Goal: Information Seeking & Learning: Learn about a topic

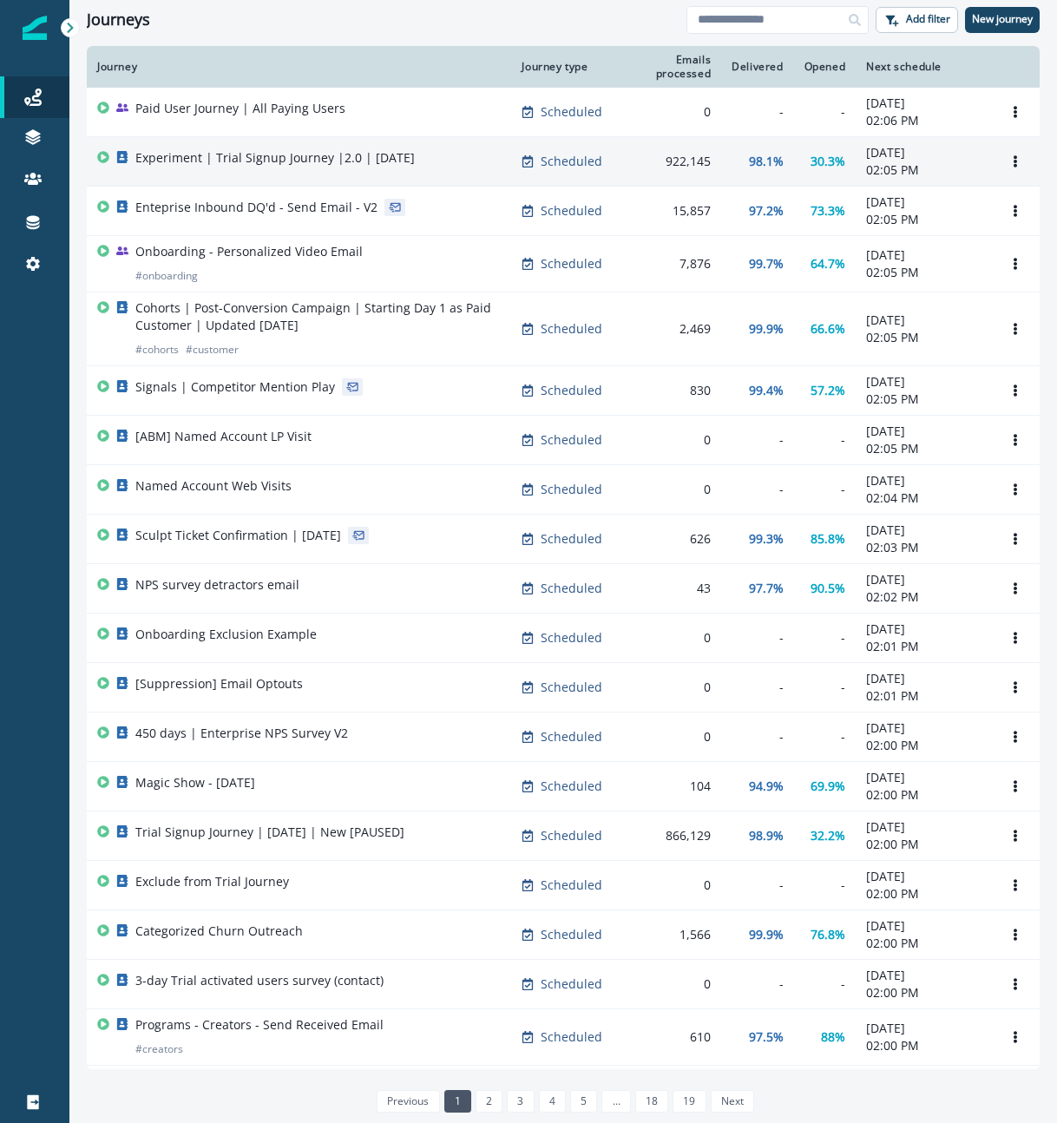
click at [264, 169] on div "Experiment | Trial Signup Journey |2.0 | [DATE]" at bounding box center [274, 161] width 279 height 24
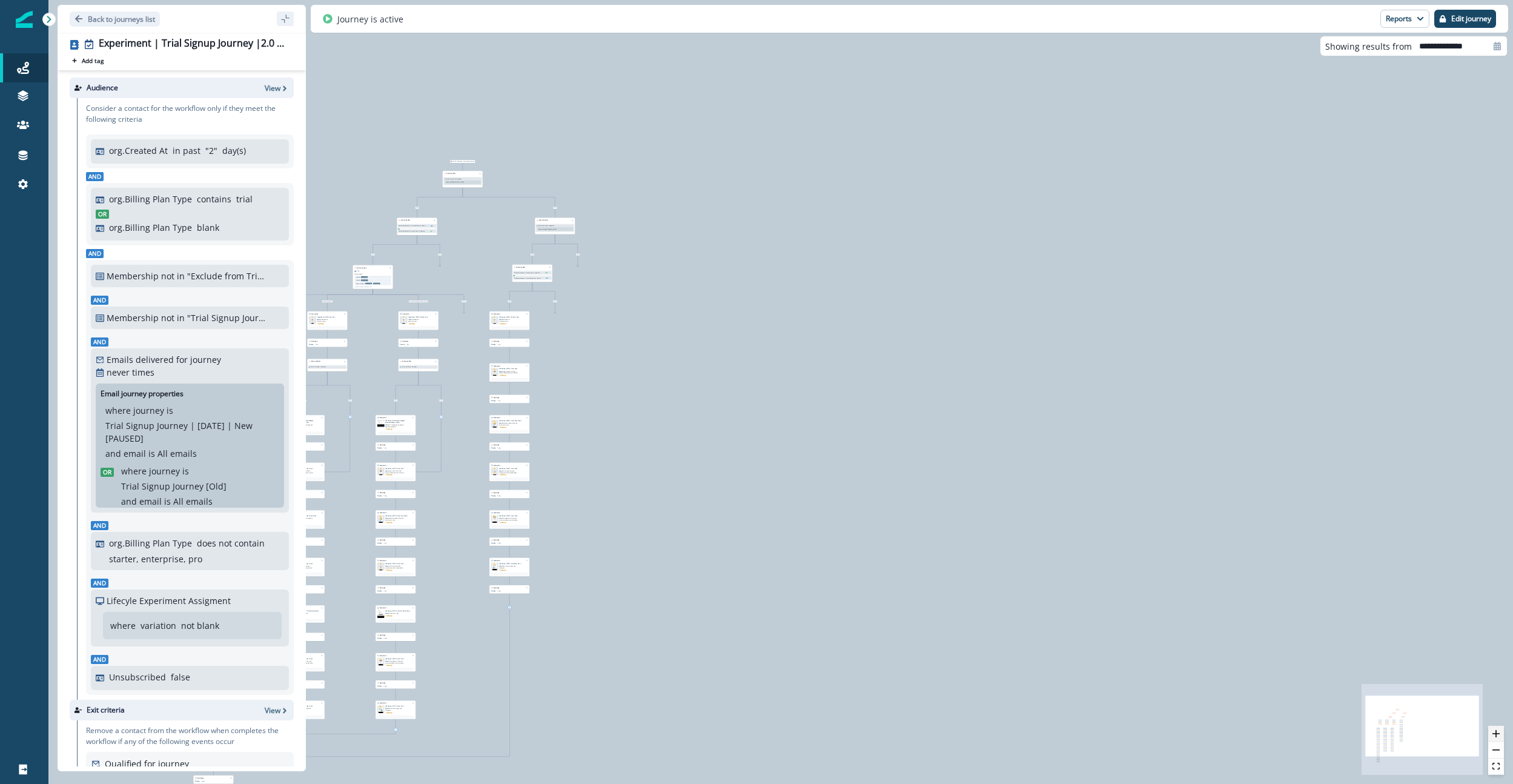
click at [737, 733] on icon "zoom in" at bounding box center [1496, 733] width 7 height 7
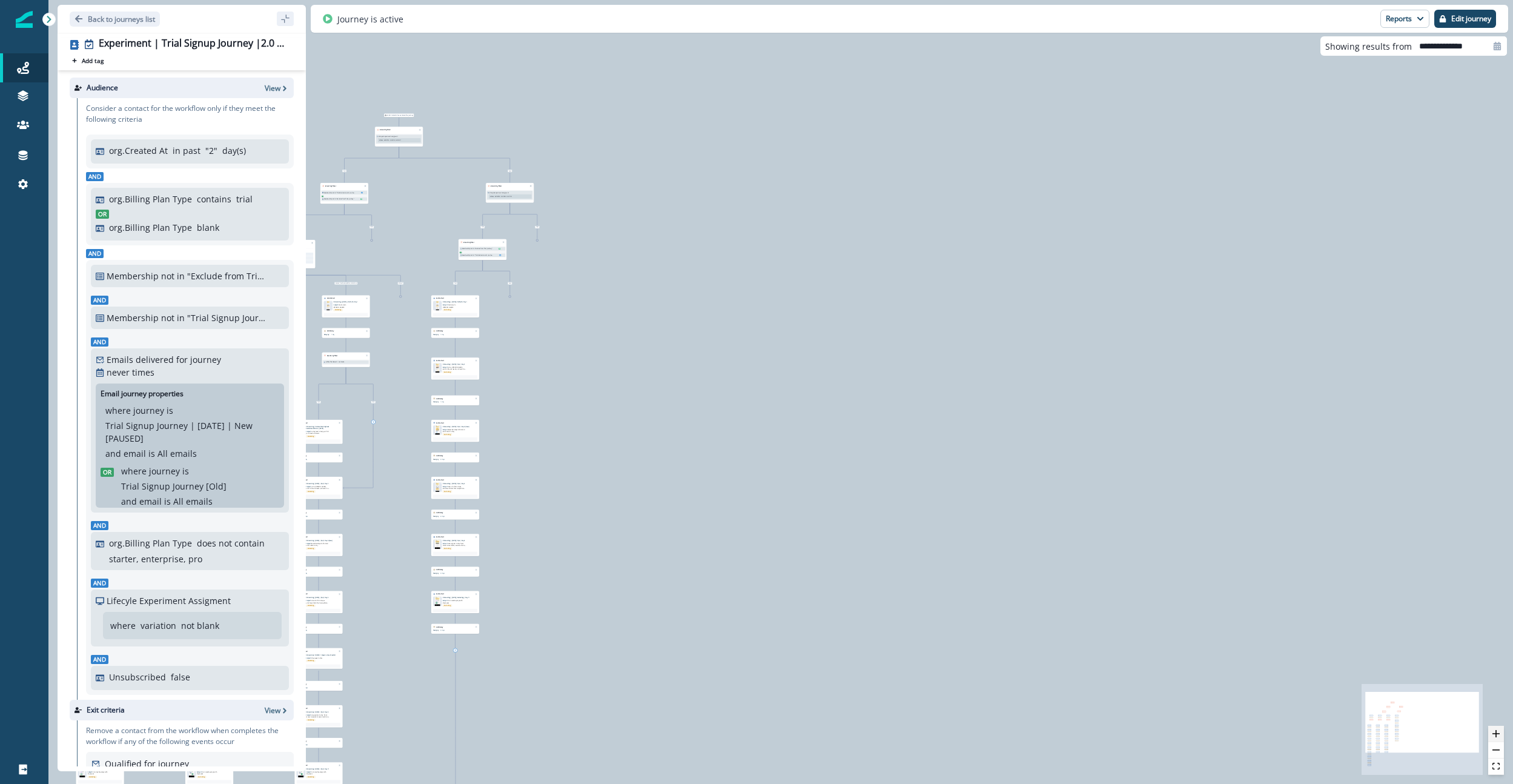
click at [737, 733] on icon "zoom in" at bounding box center [1496, 733] width 7 height 7
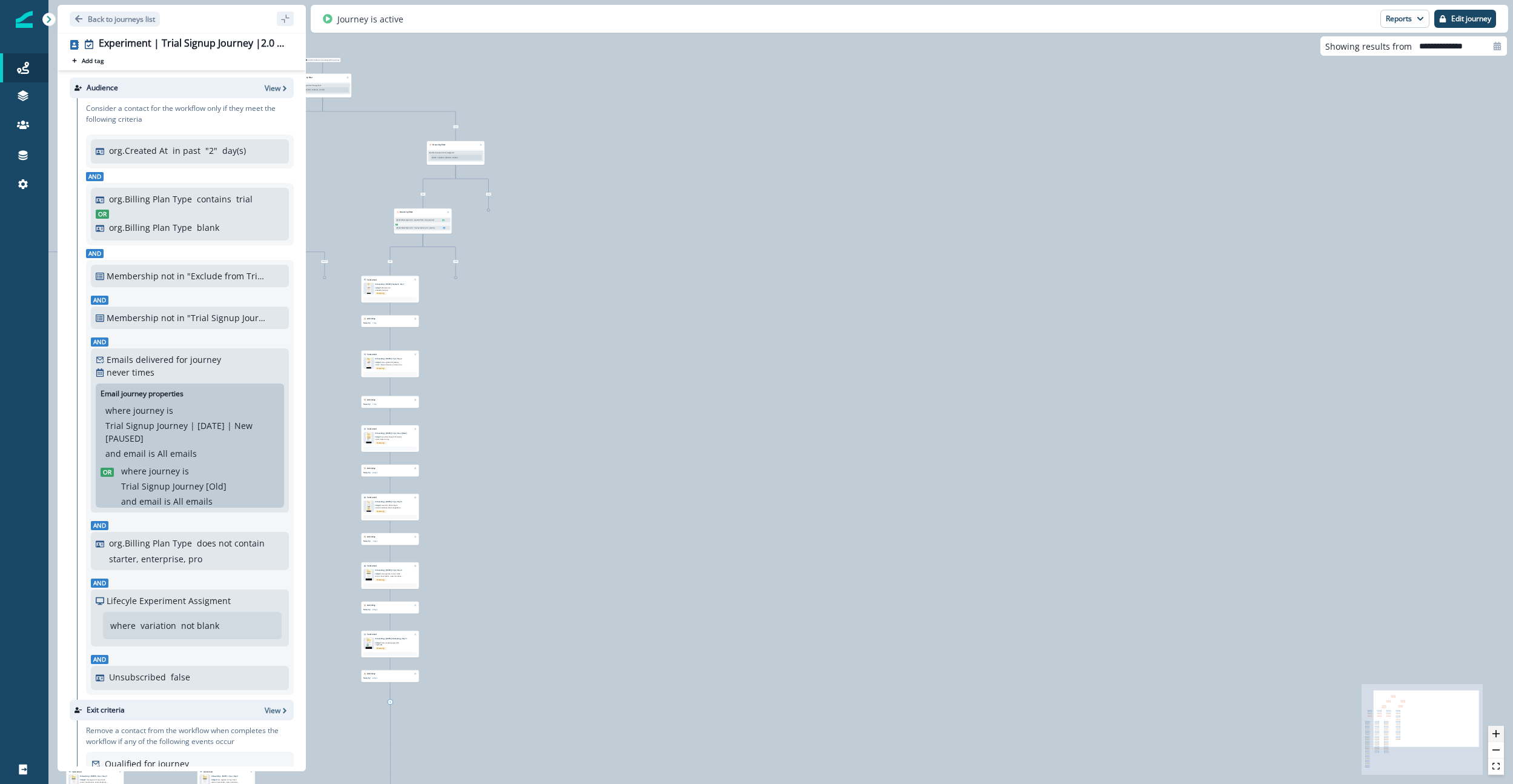
click at [737, 733] on icon "zoom in" at bounding box center [1496, 733] width 7 height 7
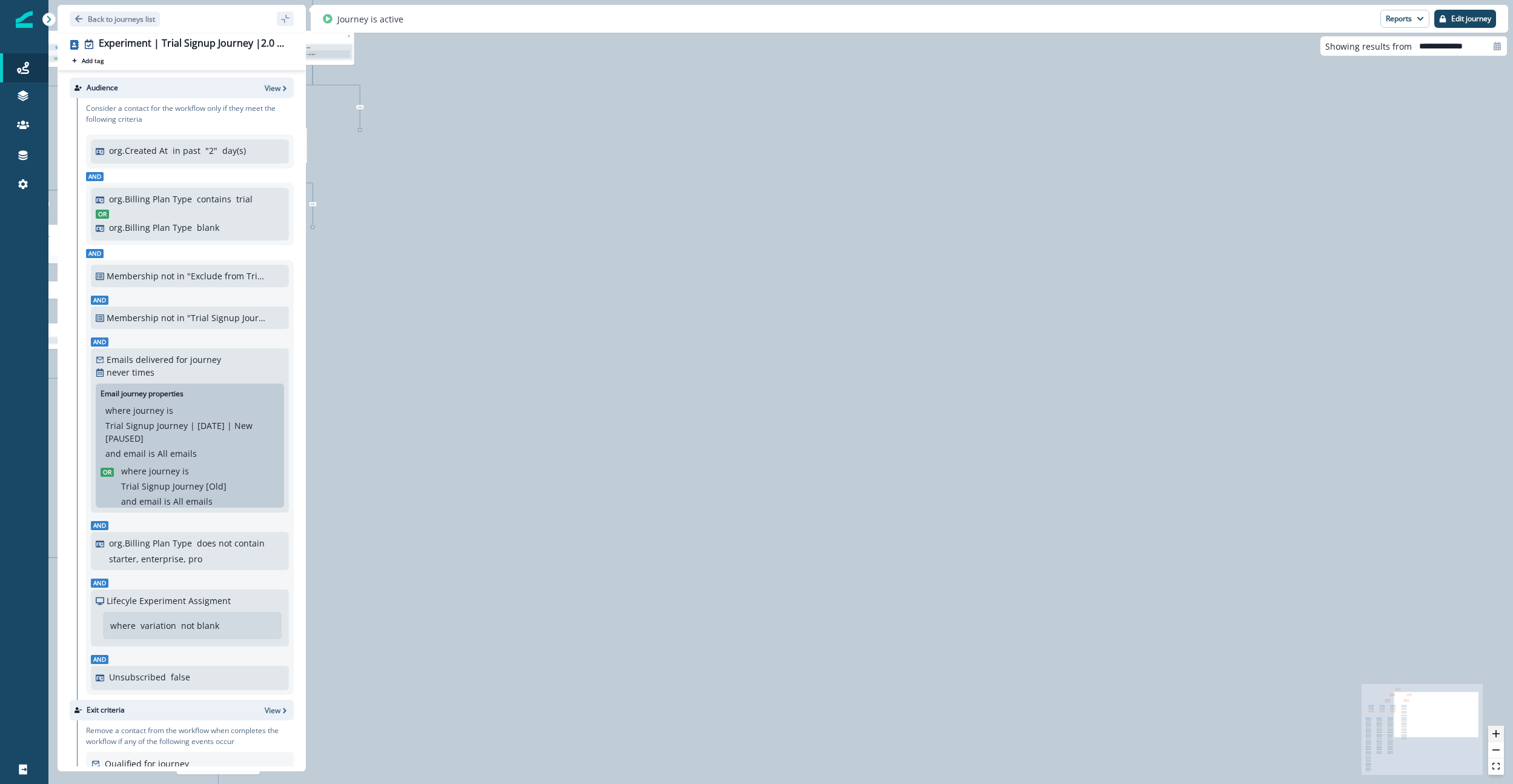
click at [737, 734] on icon "zoom in" at bounding box center [1496, 733] width 7 height 7
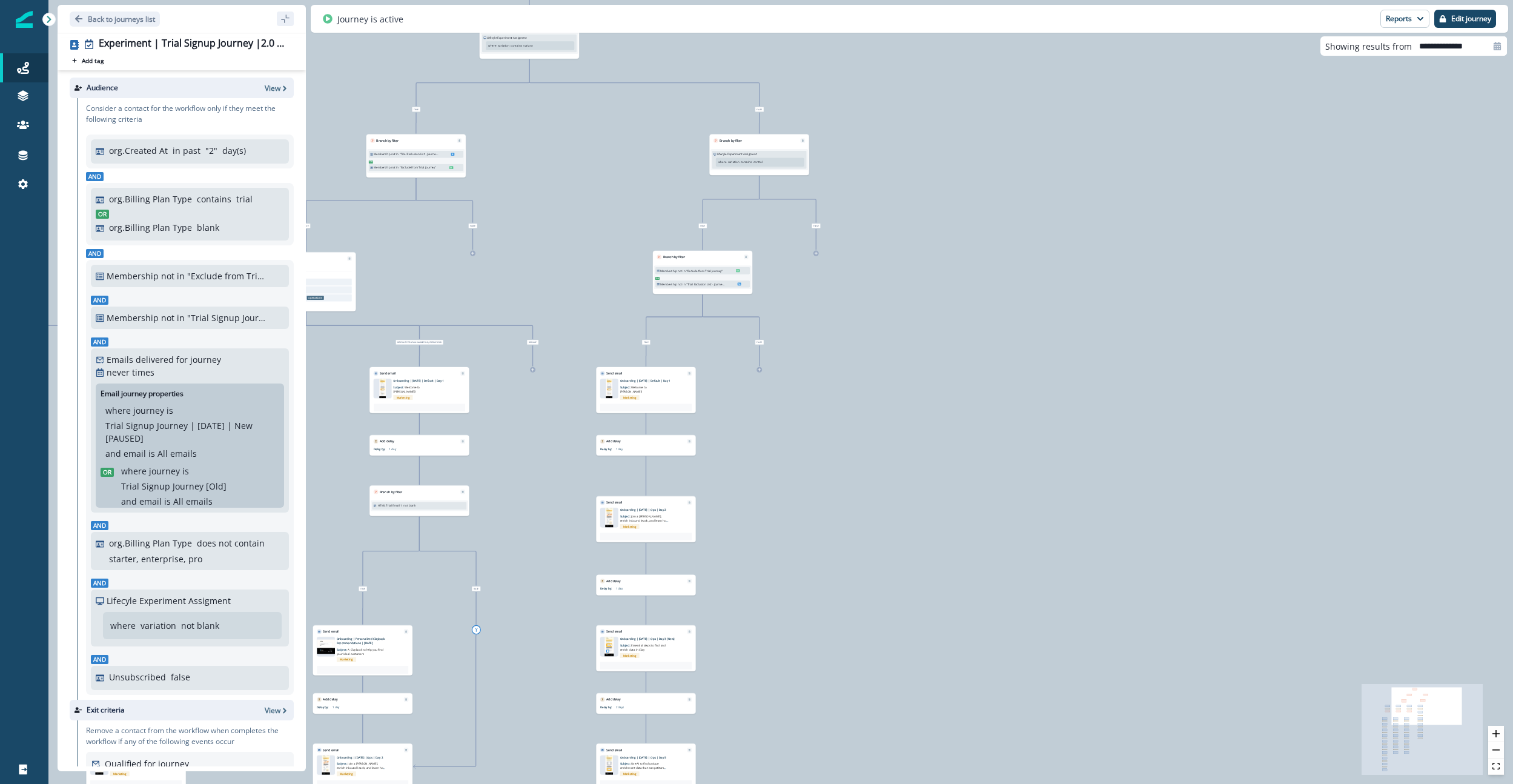
drag, startPoint x: 779, startPoint y: 508, endPoint x: 1401, endPoint y: 729, distance: 660.1
click at [737, 734] on div "42,302 contacts have entered the journey Branch by filter Lifecyle Experiment A…" at bounding box center [781, 392] width 1465 height 784
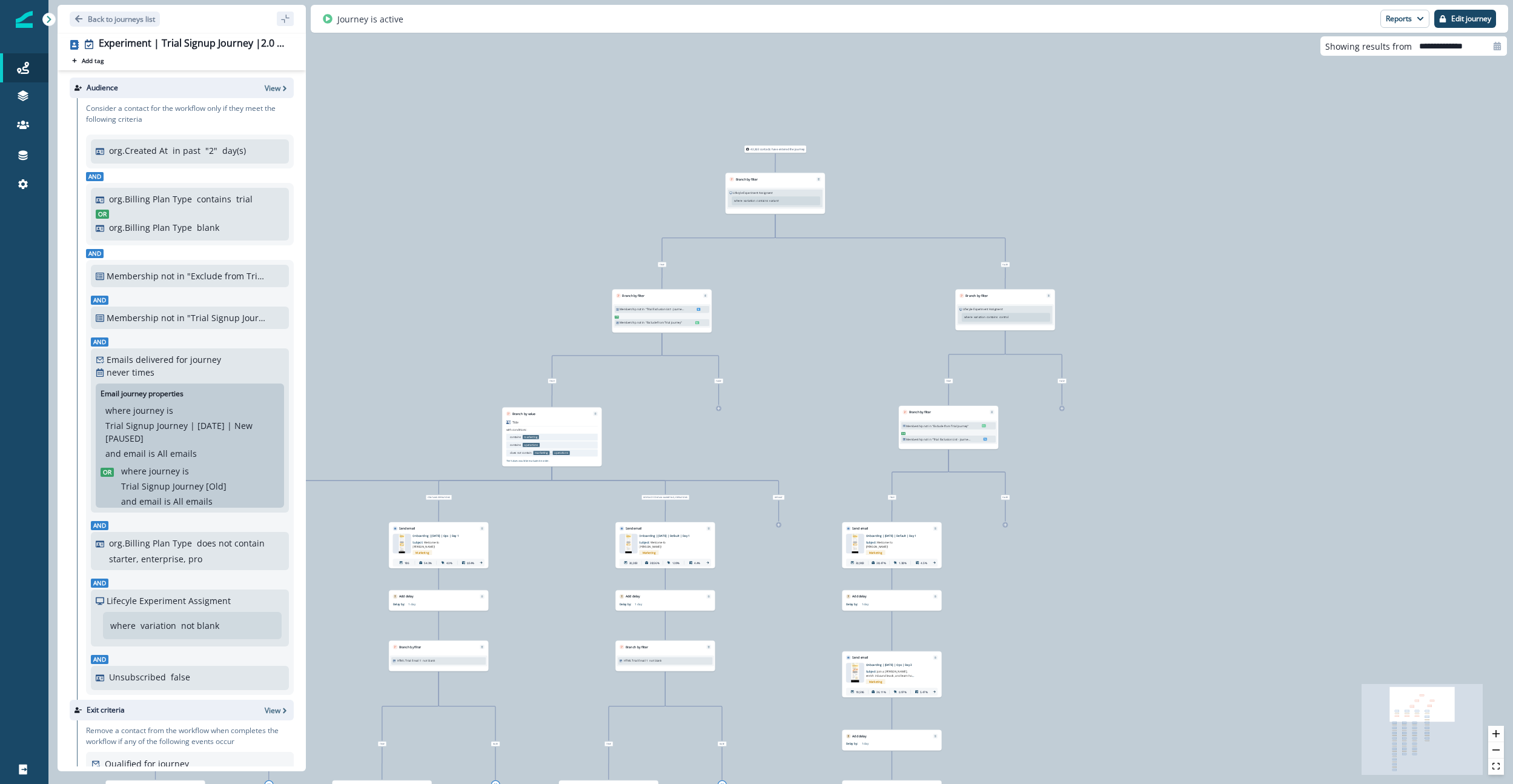
drag, startPoint x: 1136, startPoint y: 461, endPoint x: 1301, endPoint y: 566, distance: 195.6
click at [737, 566] on div "42,302 contacts have entered the journey Branch by filter Lifecyle Experiment A…" at bounding box center [781, 392] width 1465 height 784
click at [737, 737] on button "zoom in" at bounding box center [1496, 733] width 16 height 16
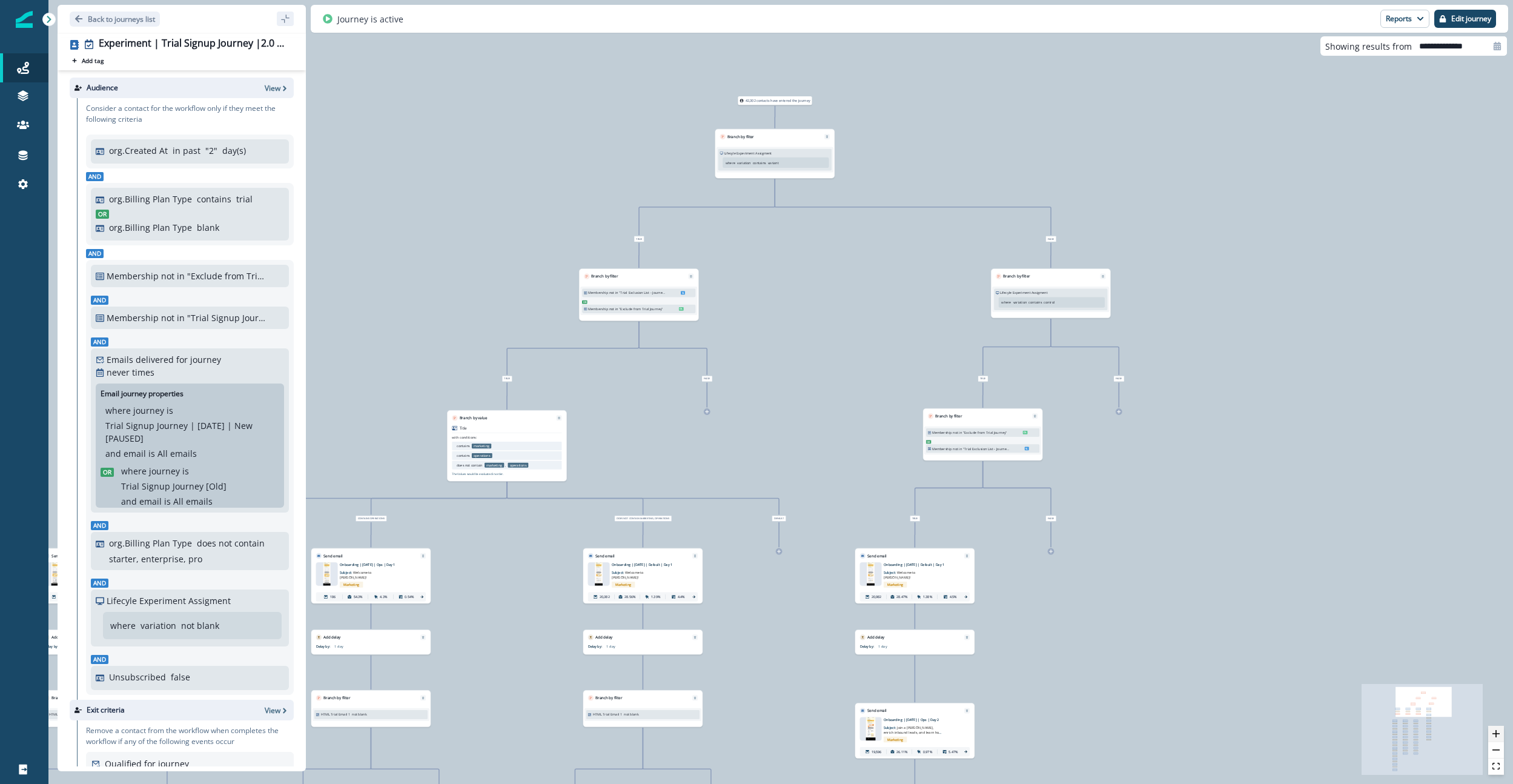
click at [737, 736] on button "zoom in" at bounding box center [1496, 733] width 16 height 16
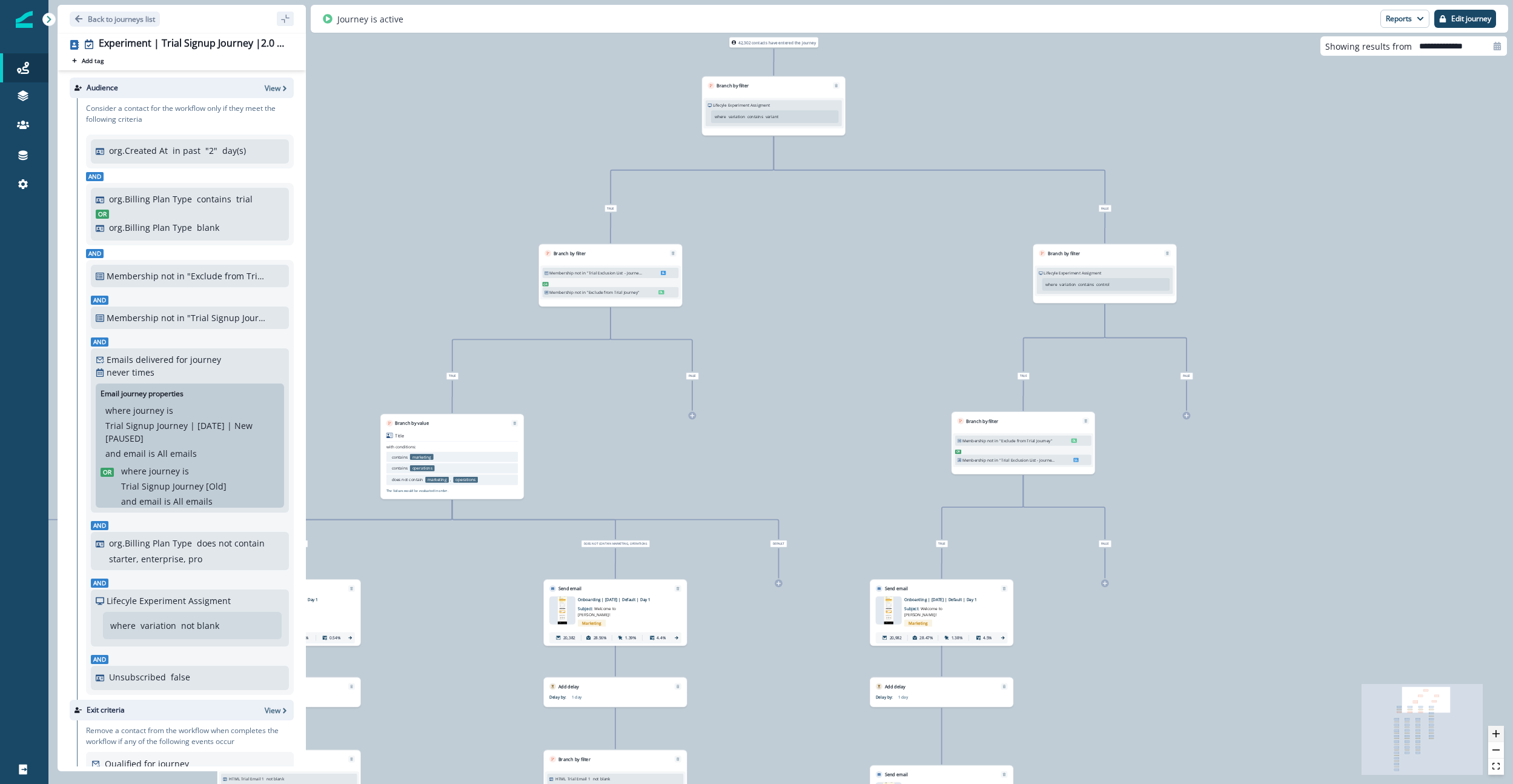
click at [737, 734] on button "zoom in" at bounding box center [1496, 733] width 16 height 16
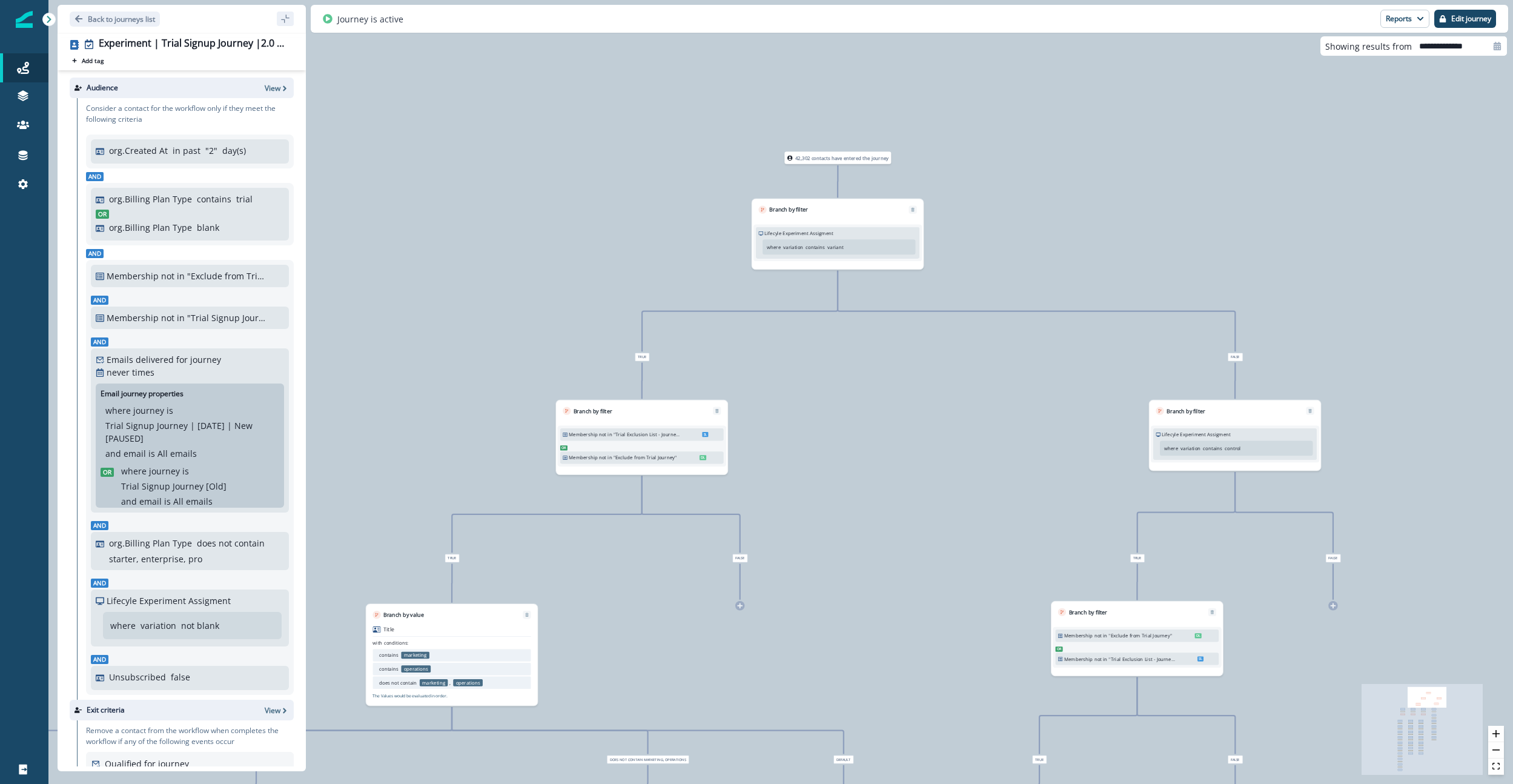
drag, startPoint x: 1396, startPoint y: 420, endPoint x: 1461, endPoint y: 605, distance: 196.1
click at [737, 605] on div "42,302 contacts have entered the journey Branch by filter Lifecyle Experiment A…" at bounding box center [781, 392] width 1465 height 784
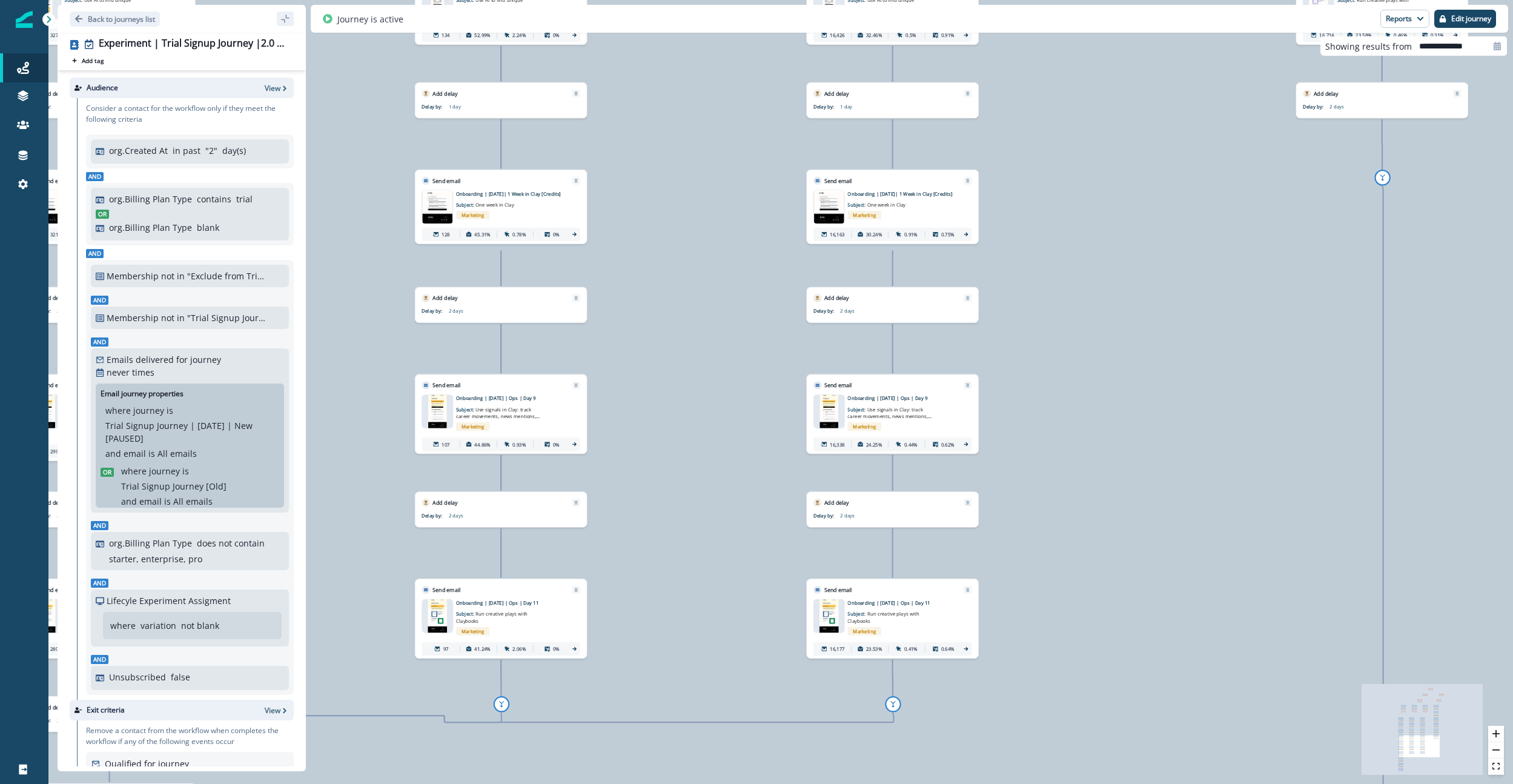
drag, startPoint x: 915, startPoint y: 515, endPoint x: 1244, endPoint y: 767, distance: 414.4
click at [737, 770] on div "42,302 contacts have entered the journey Branch by filter Lifecyle Experiment A…" at bounding box center [781, 392] width 1465 height 784
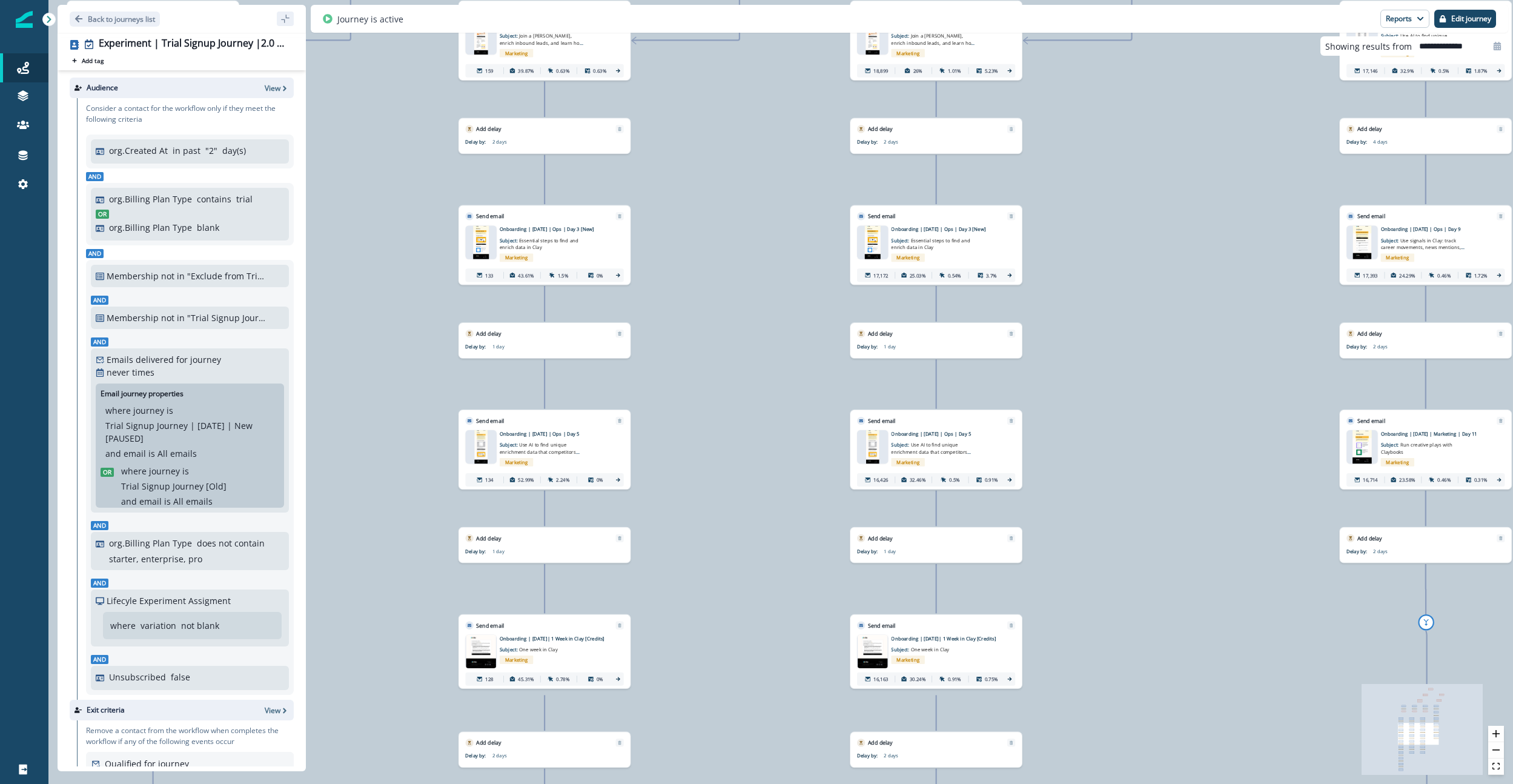
drag, startPoint x: 686, startPoint y: 325, endPoint x: 730, endPoint y: 760, distance: 437.2
click at [730, 760] on div "42,302 contacts have entered the journey Branch by filter Lifecyle Experiment A…" at bounding box center [781, 392] width 1465 height 784
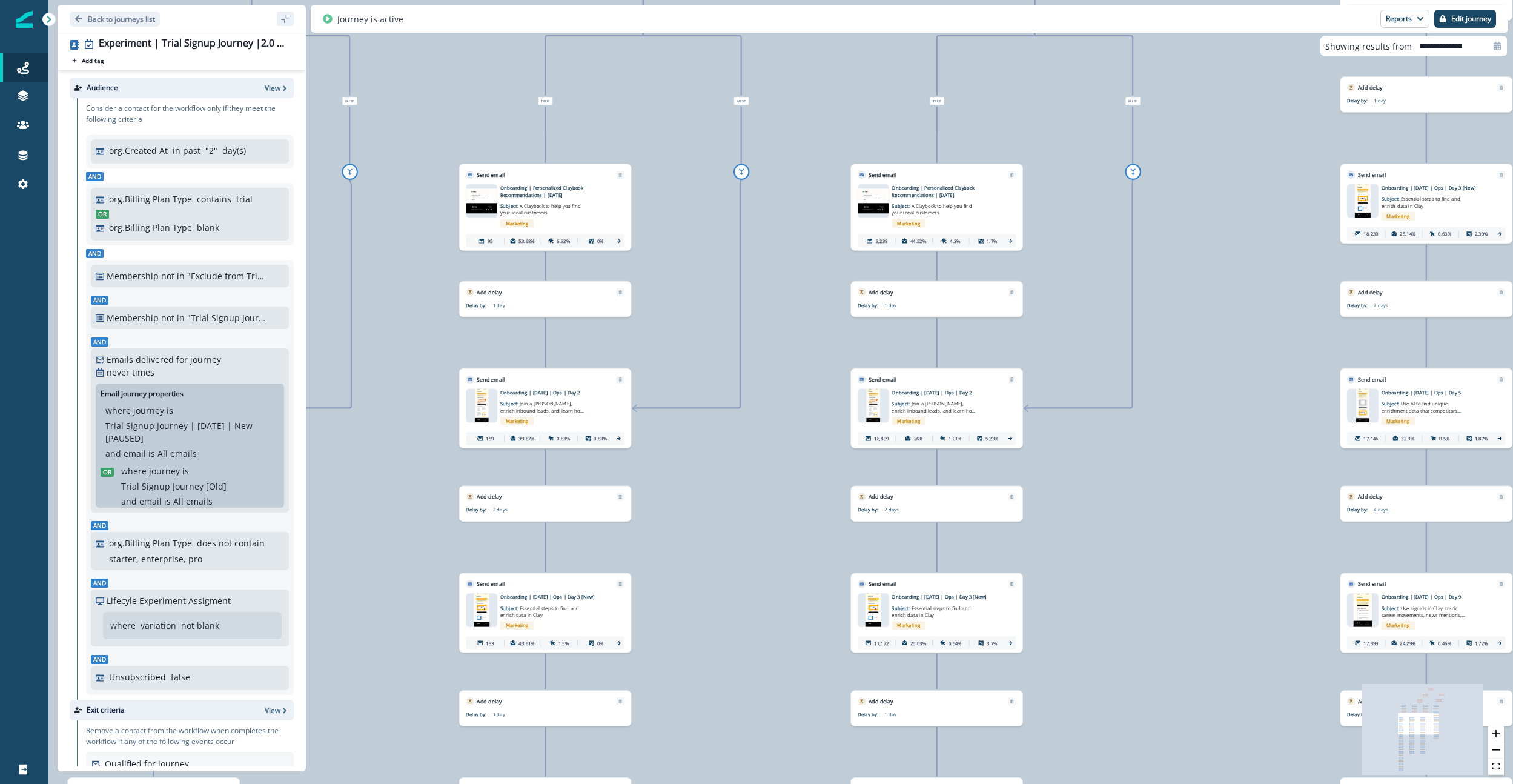
drag, startPoint x: 723, startPoint y: 293, endPoint x: 728, endPoint y: 708, distance: 415.0
click at [728, 708] on div "42,302 contacts have entered the journey Branch by filter Lifecyle Experiment A…" at bounding box center [781, 392] width 1465 height 784
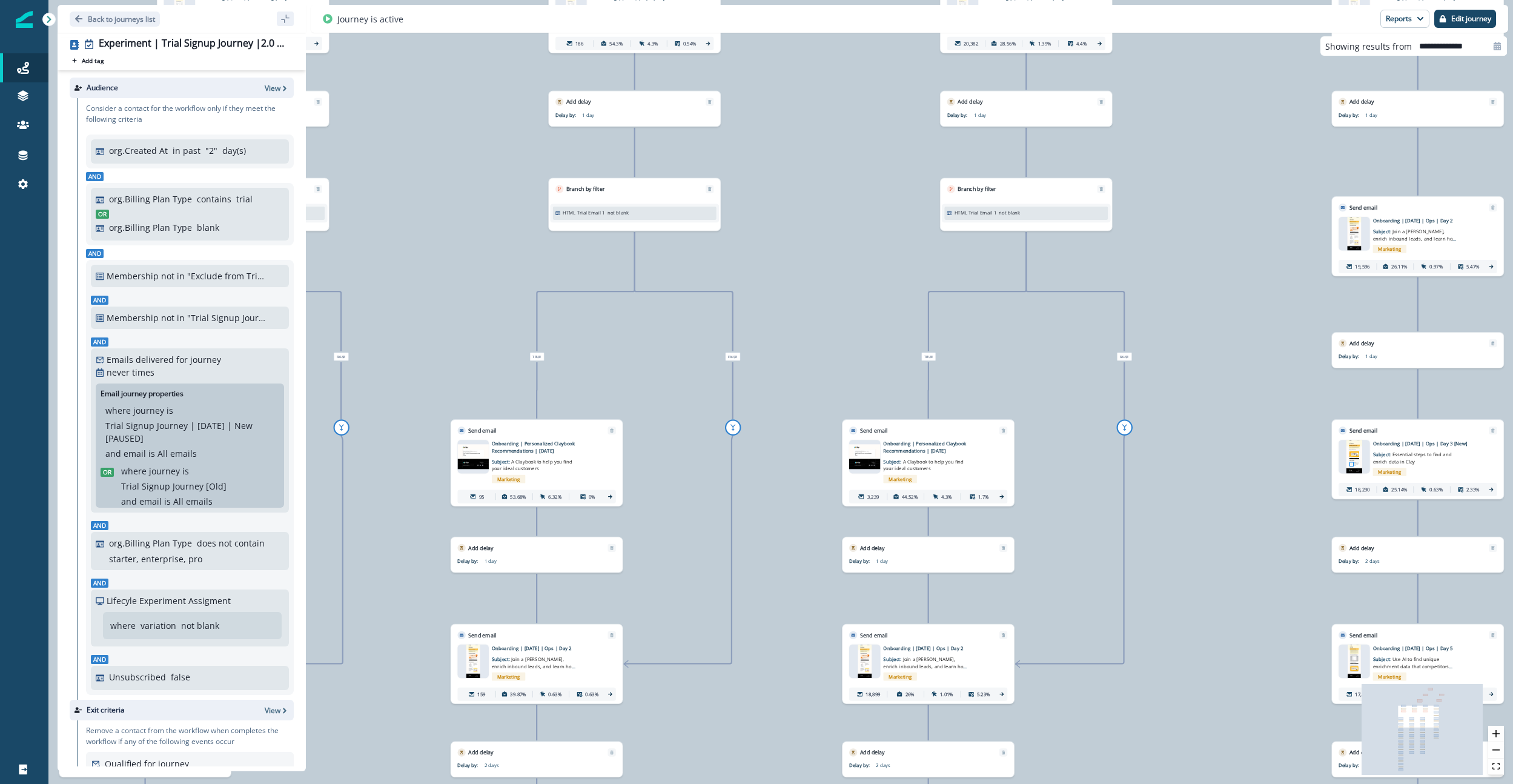
drag, startPoint x: 779, startPoint y: 343, endPoint x: 764, endPoint y: 568, distance: 225.5
click at [737, 568] on div "42,302 contacts have entered the journey Branch by filter Lifecyle Experiment A…" at bounding box center [781, 392] width 1465 height 784
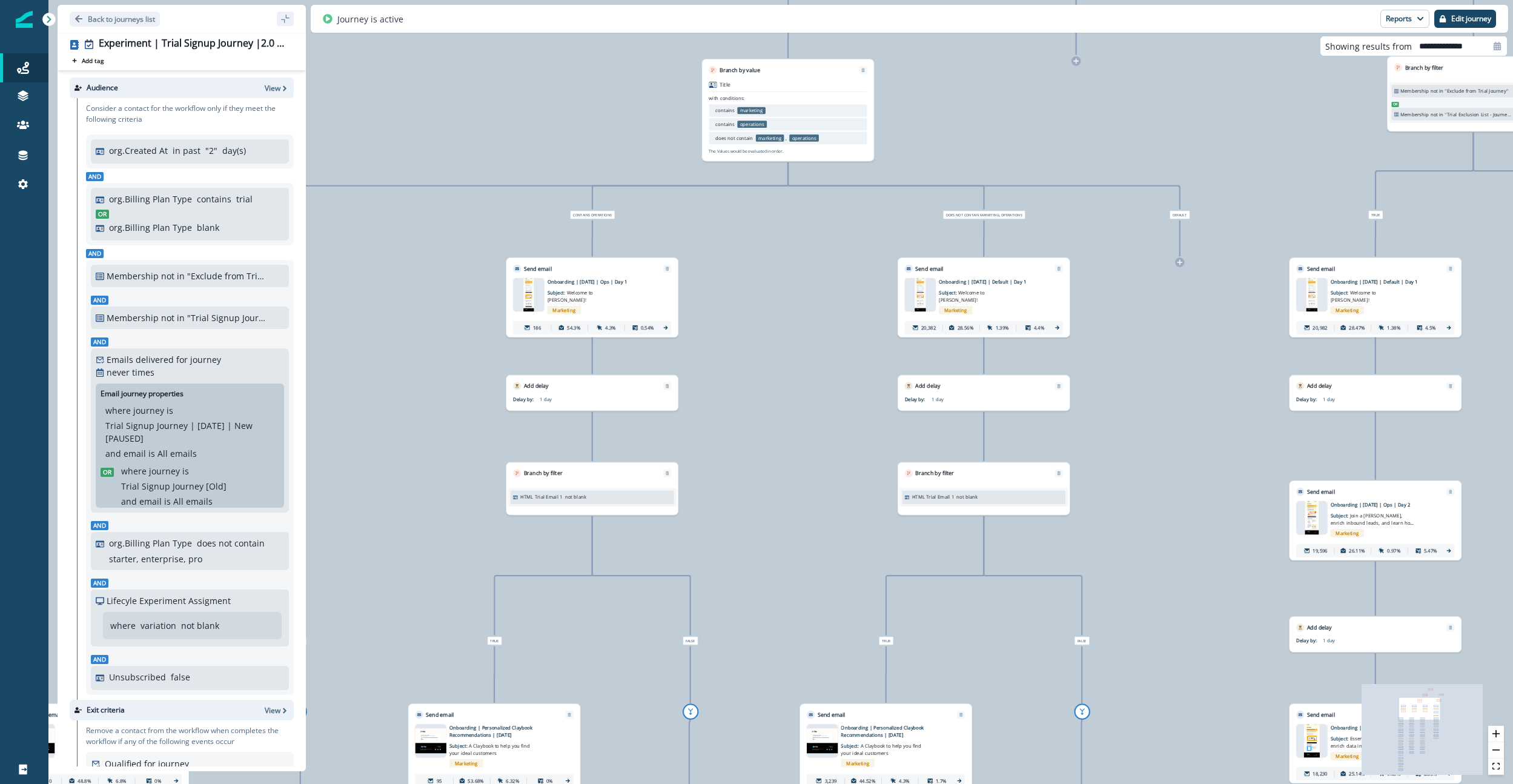
drag, startPoint x: 802, startPoint y: 247, endPoint x: 762, endPoint y: 514, distance: 270.0
click at [737, 514] on div "42,302 contacts have entered the journey Branch by filter Lifecyle Experiment A…" at bounding box center [781, 392] width 1465 height 784
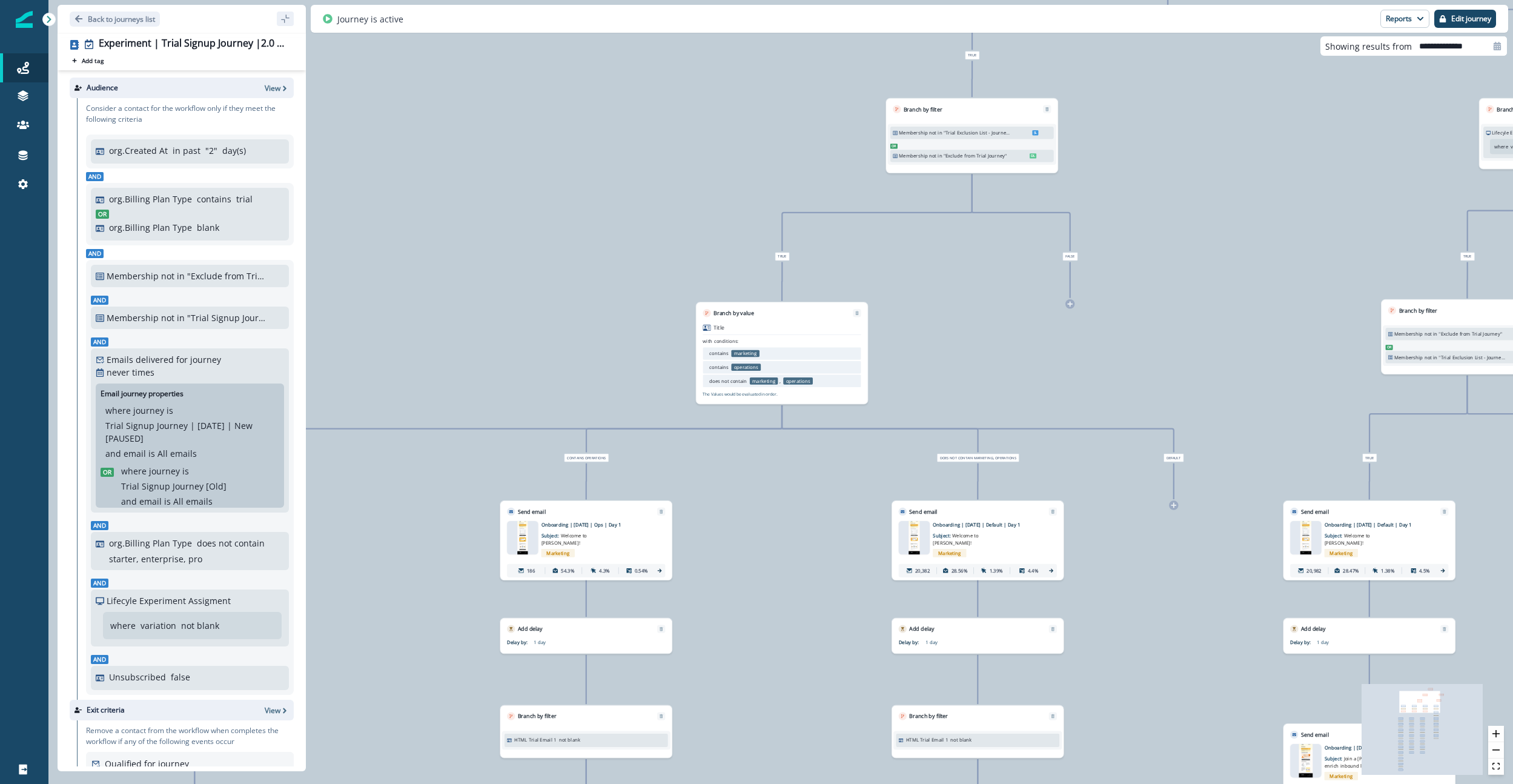
drag, startPoint x: 788, startPoint y: 353, endPoint x: 783, endPoint y: 596, distance: 243.1
click at [737, 596] on div "42,302 contacts have entered the journey Branch by filter Lifecyle Experiment A…" at bounding box center [781, 392] width 1465 height 784
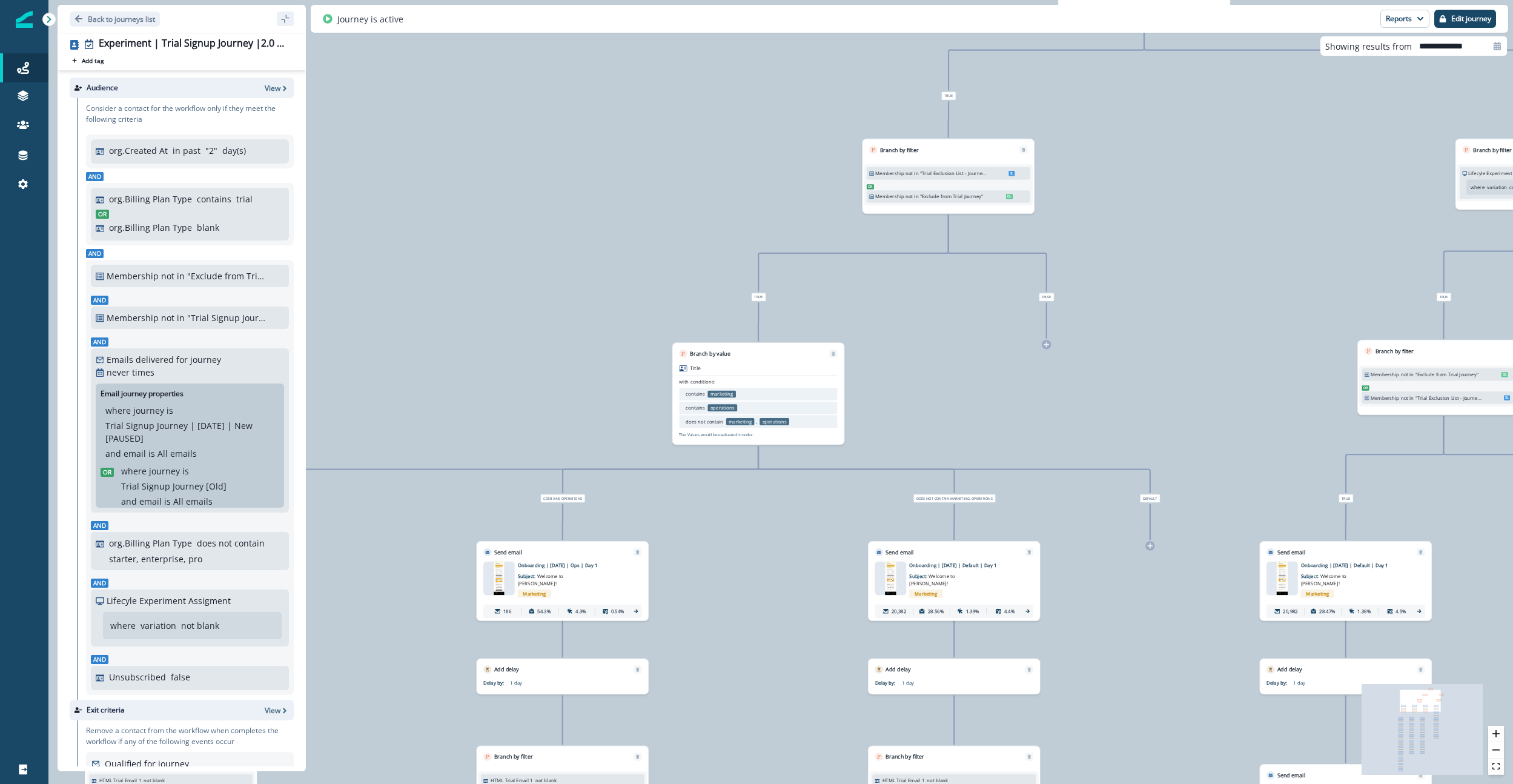
drag, startPoint x: 578, startPoint y: 269, endPoint x: 570, endPoint y: 279, distance: 12.8
click at [570, 279] on div "42,302 contacts have entered the journey Branch by filter Lifecyle Experiment A…" at bounding box center [781, 392] width 1465 height 784
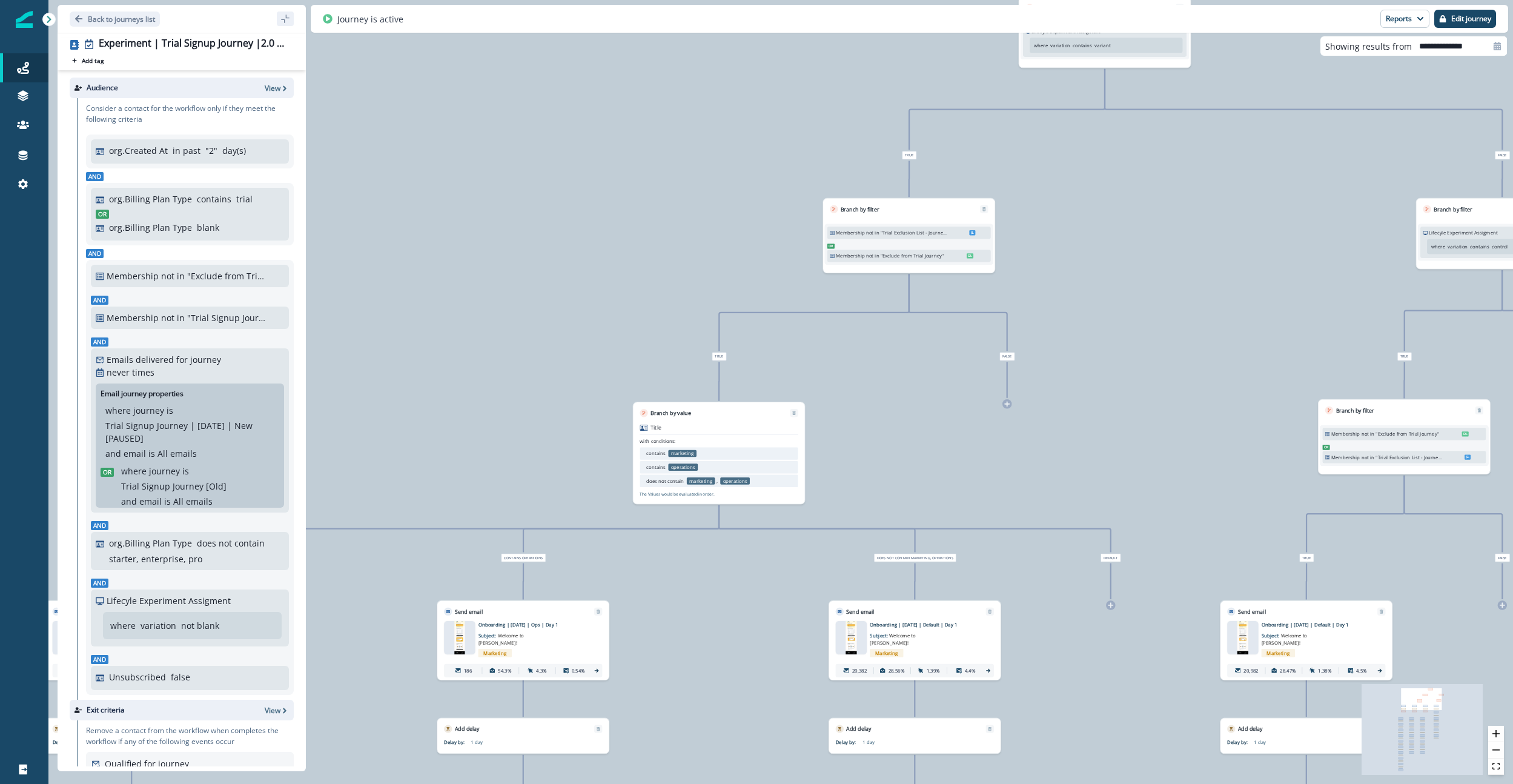
drag, startPoint x: 570, startPoint y: 279, endPoint x: 379, endPoint y: 519, distance: 306.7
click at [379, 519] on div "42,302 contacts have entered the journey Branch by filter Lifecyle Experiment A…" at bounding box center [781, 392] width 1465 height 784
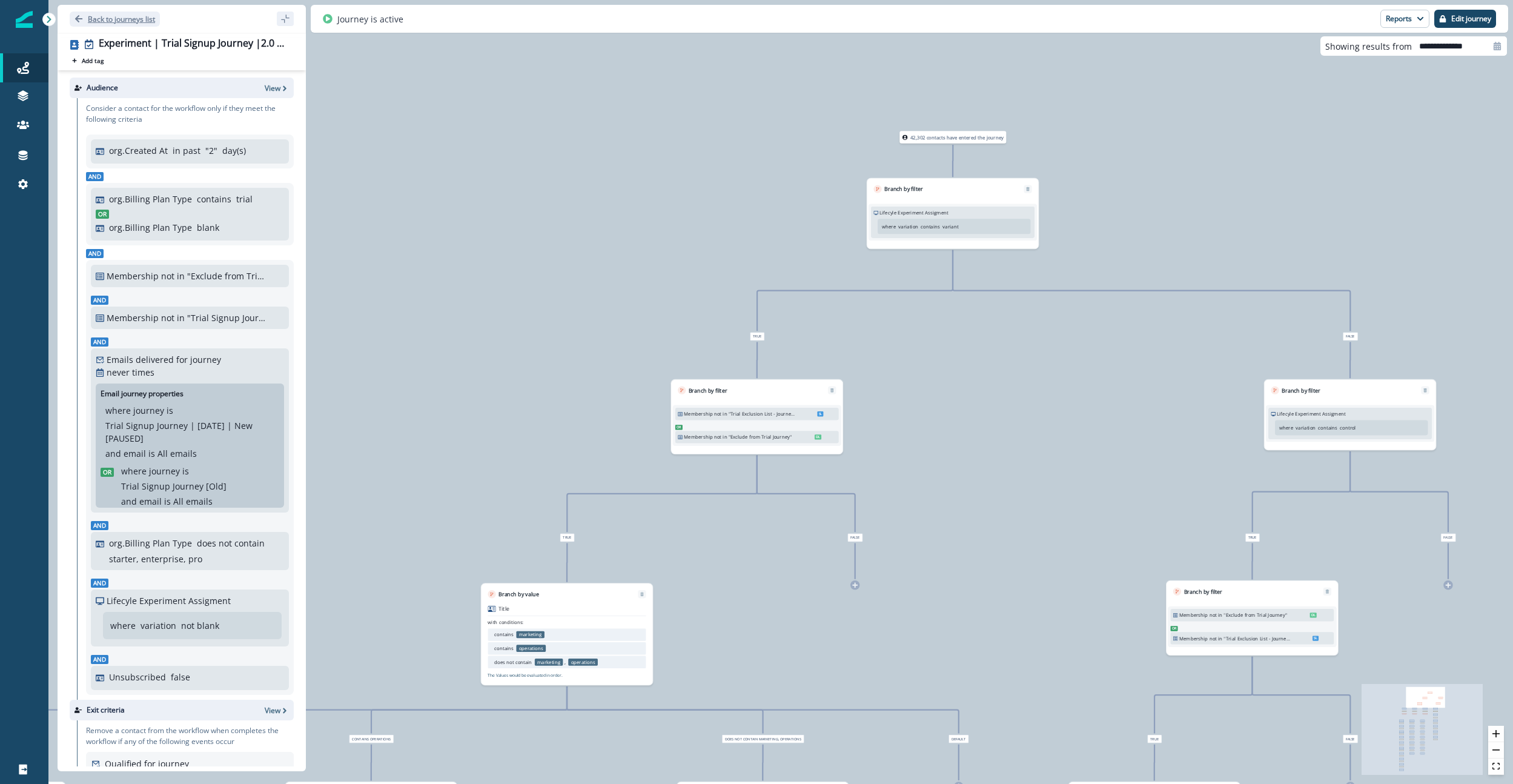
click at [78, 17] on icon "Go back" at bounding box center [79, 19] width 8 height 8
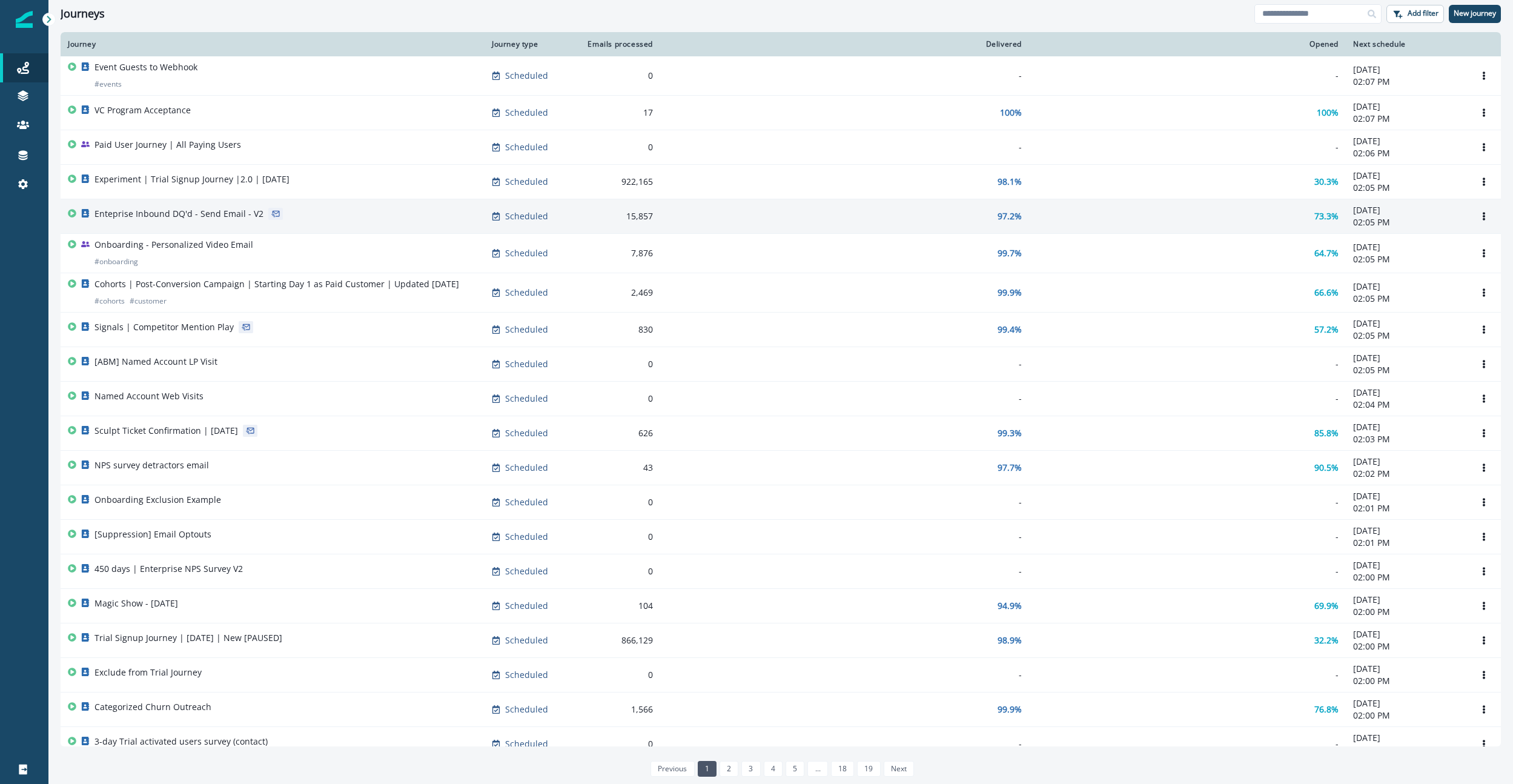
click at [228, 223] on div "Enteprise Inbound DQ'd - Send Email - V2" at bounding box center [179, 216] width 169 height 17
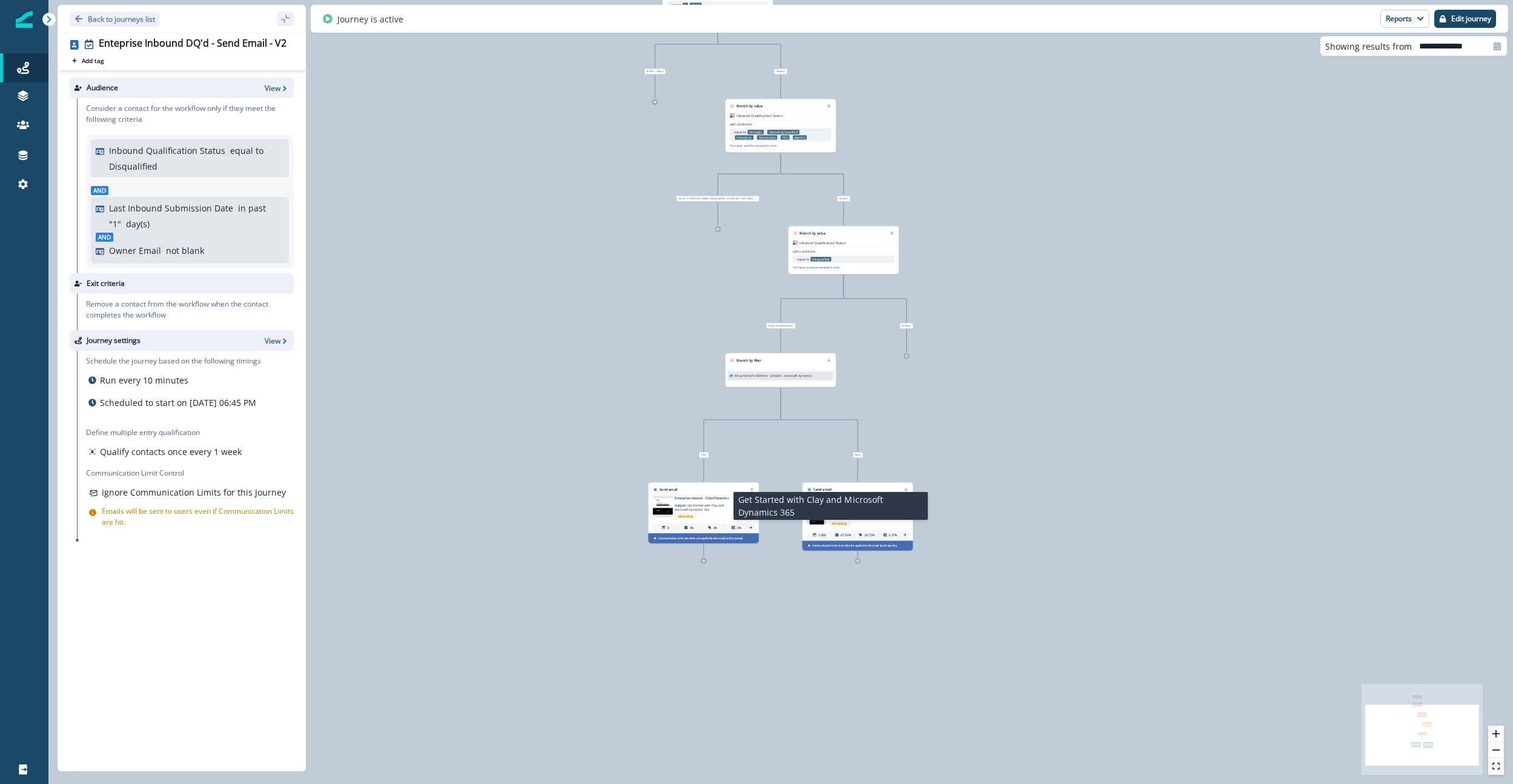
click at [712, 508] on p "Subject: Get Started with Clay and Microsoft Dynamics 365" at bounding box center [701, 506] width 54 height 11
click at [737, 514] on span "Following up on Clay Enterprise" at bounding box center [850, 514] width 43 height 8
